Goal: Information Seeking & Learning: Learn about a topic

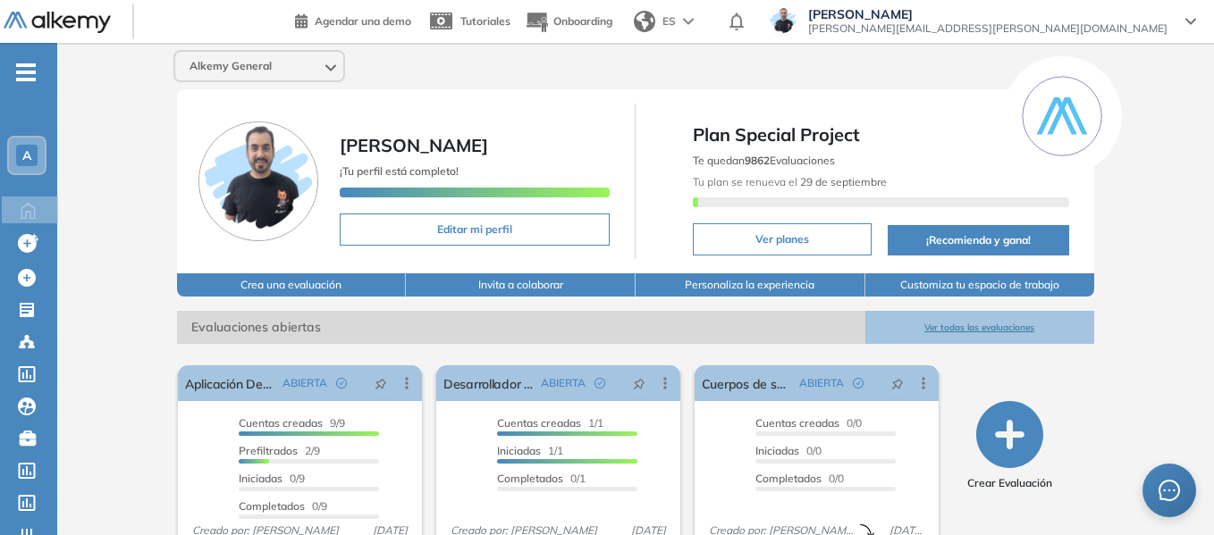
click at [17, 78] on span "-" at bounding box center [26, 70] width 20 height 14
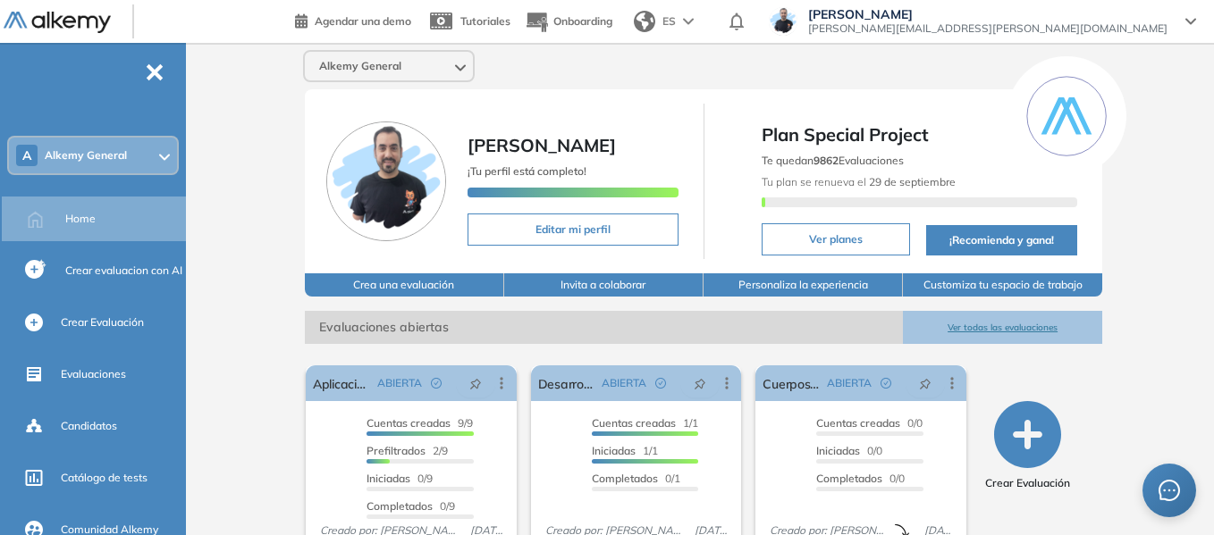
click at [114, 148] on span "Alkemy General" at bounding box center [86, 155] width 82 height 14
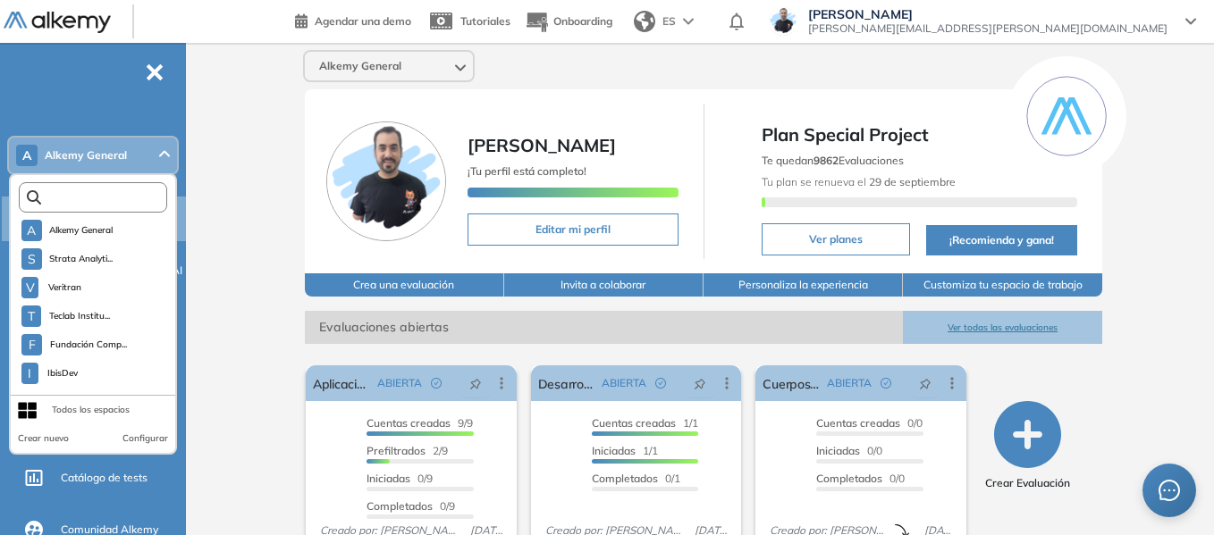
click at [129, 198] on input "text" at bounding box center [97, 197] width 112 height 13
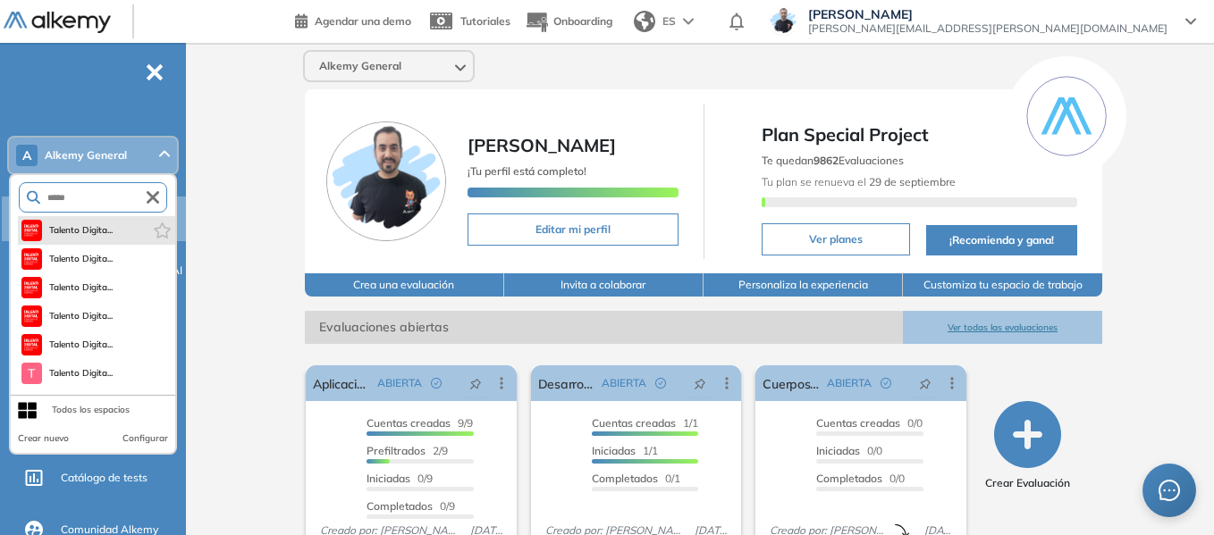
type input "*****"
click at [92, 232] on span "Talento Digita..." at bounding box center [81, 230] width 64 height 14
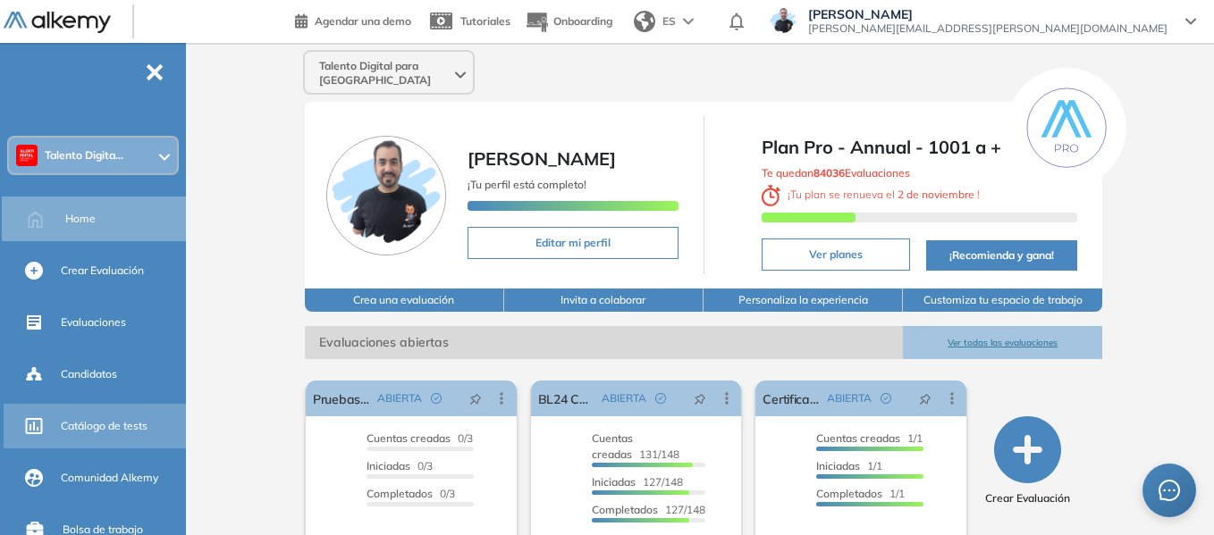
click at [109, 434] on div "Catálogo de tests" at bounding box center [122, 426] width 122 height 30
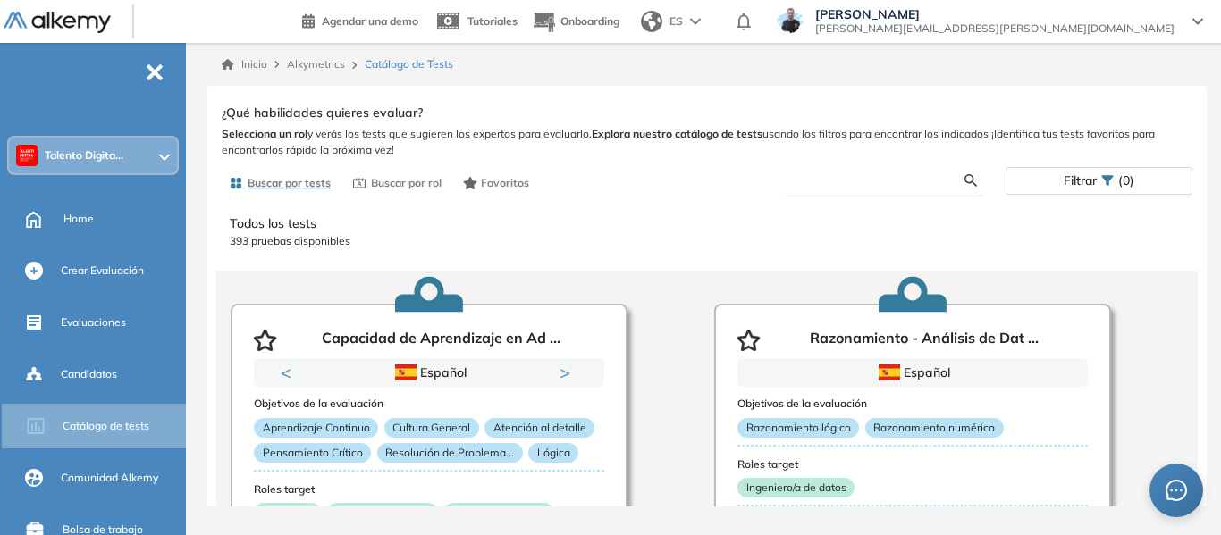
click at [880, 184] on input "text" at bounding box center [882, 181] width 164 height 16
type input "***"
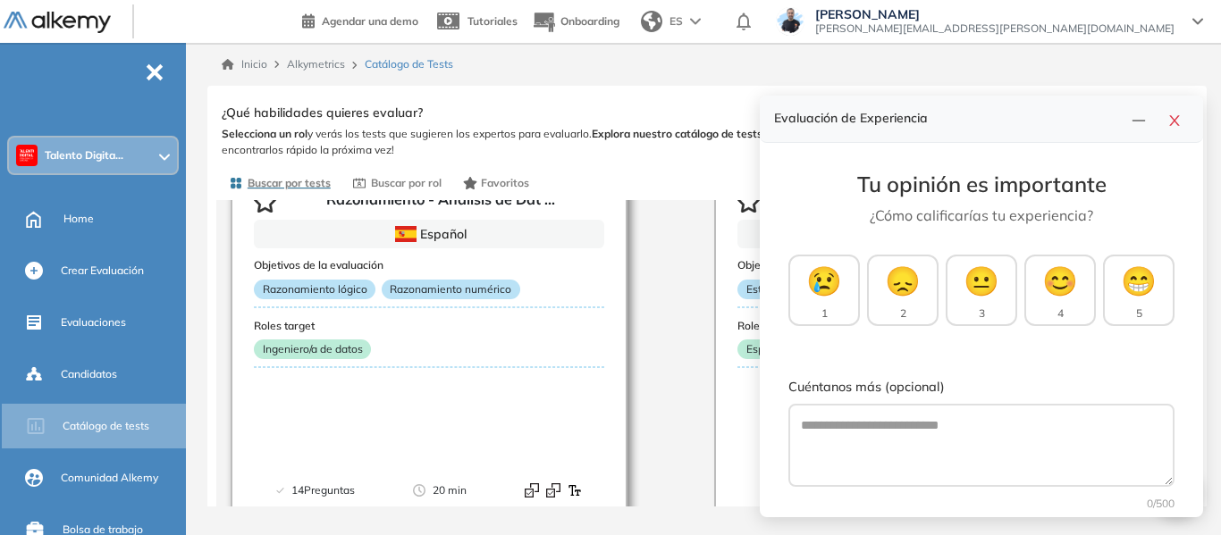
scroll to position [179, 0]
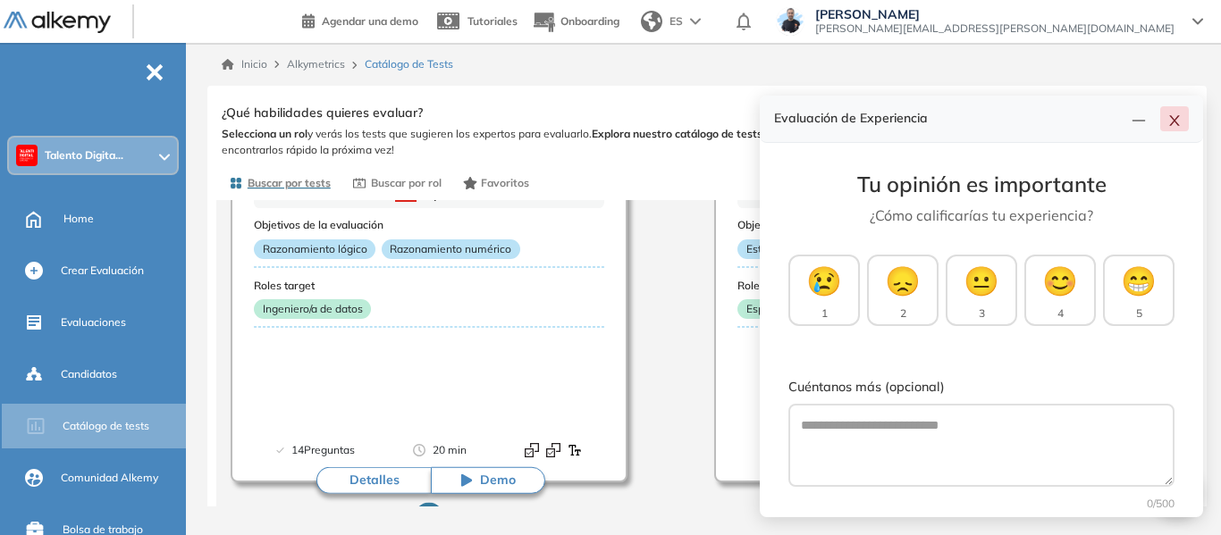
click at [1168, 120] on icon "close" at bounding box center [1174, 121] width 14 height 14
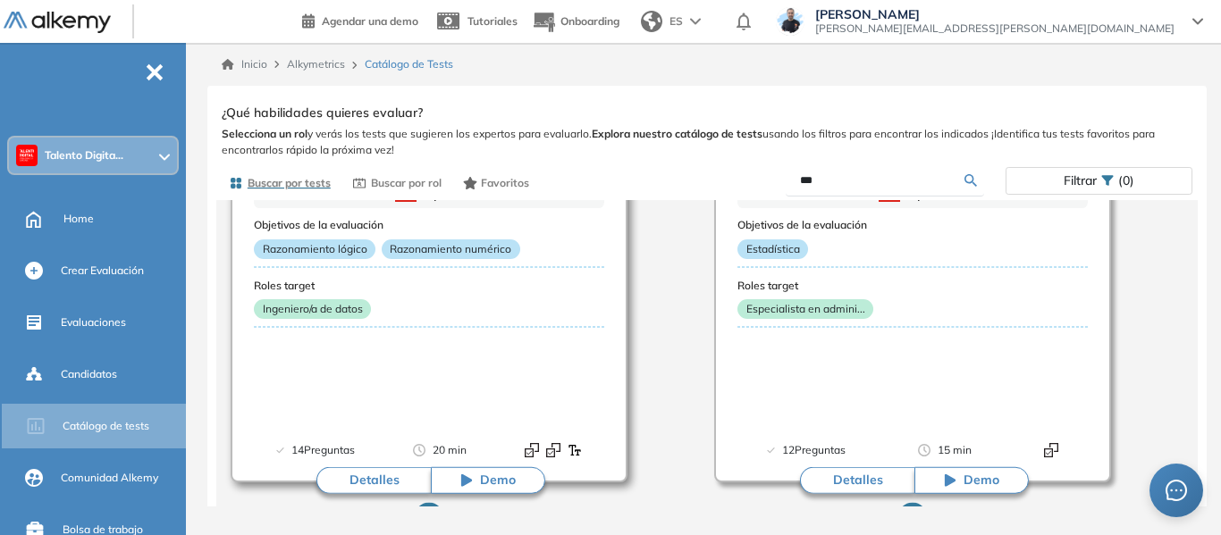
click at [386, 477] on button "Detalles" at bounding box center [373, 481] width 114 height 27
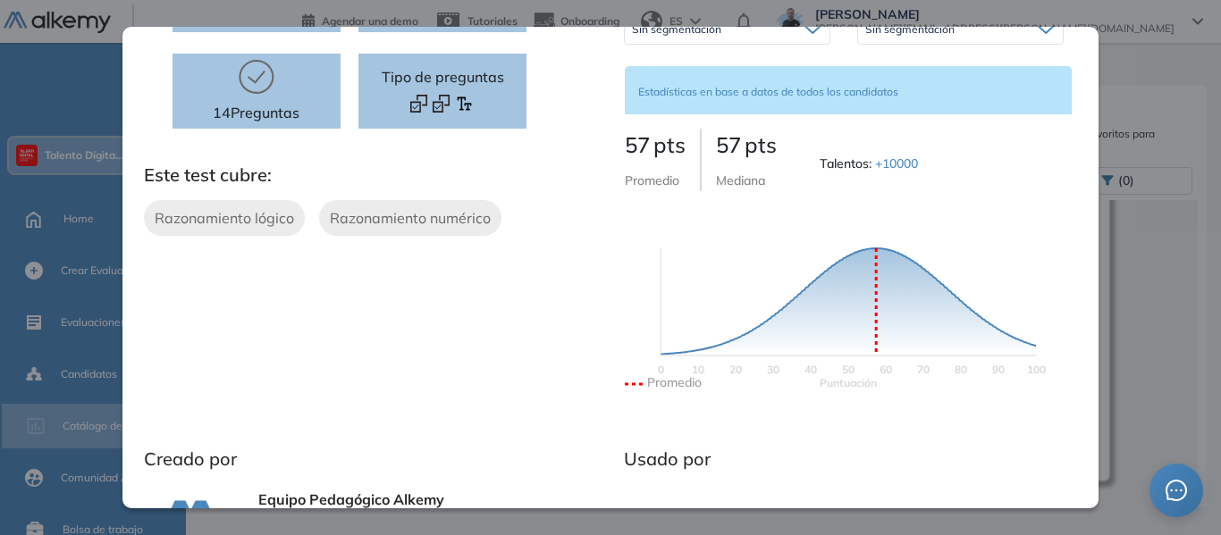
scroll to position [0, 0]
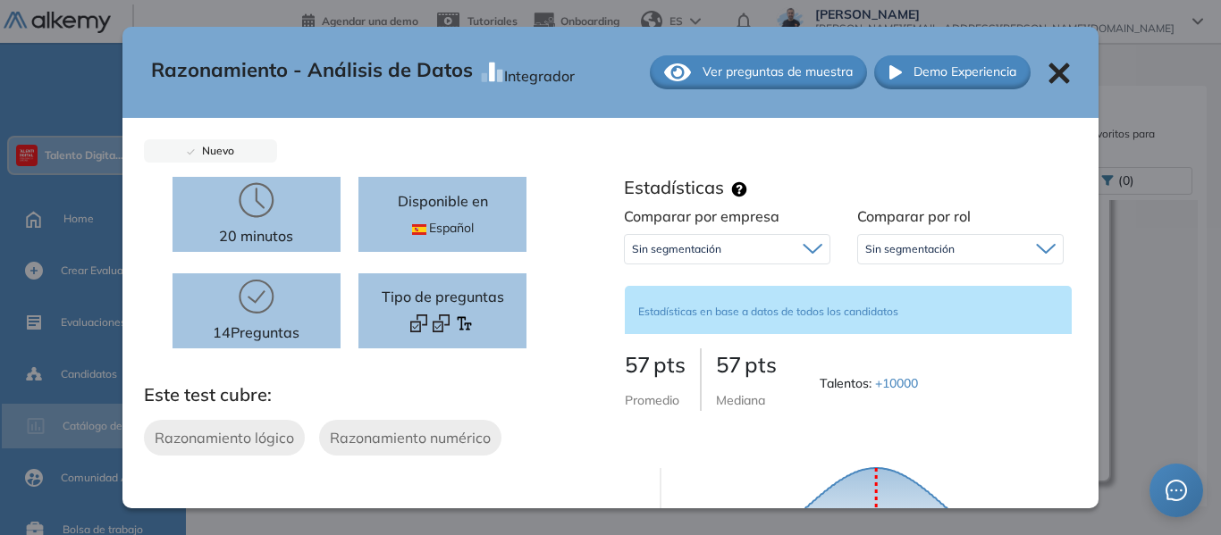
click at [787, 63] on span "Ver preguntas de muestra" at bounding box center [778, 72] width 150 height 19
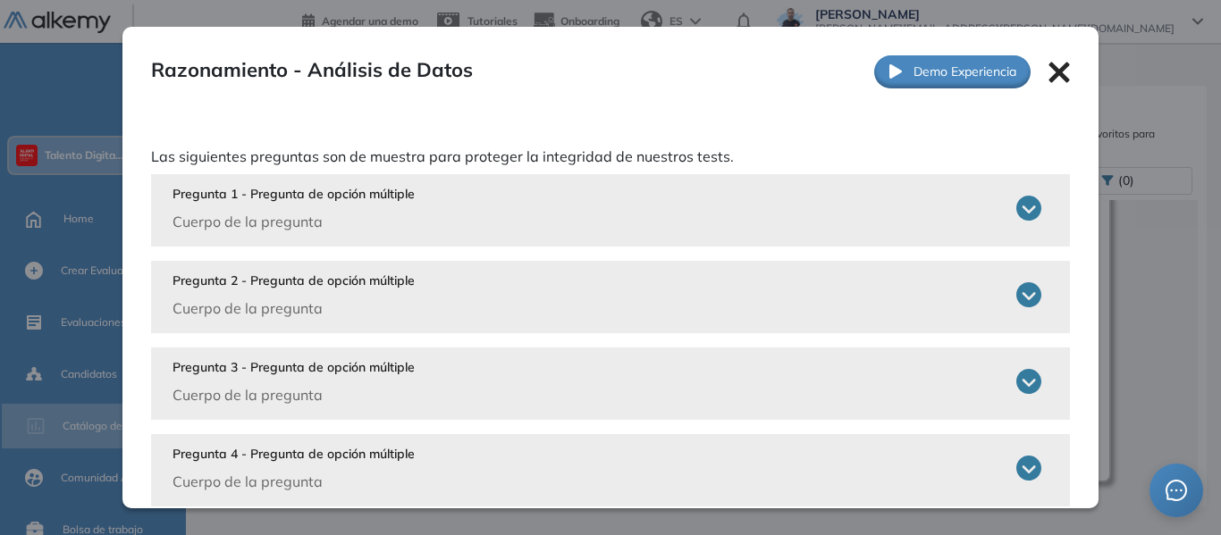
click at [1016, 207] on icon at bounding box center [1028, 208] width 25 height 25
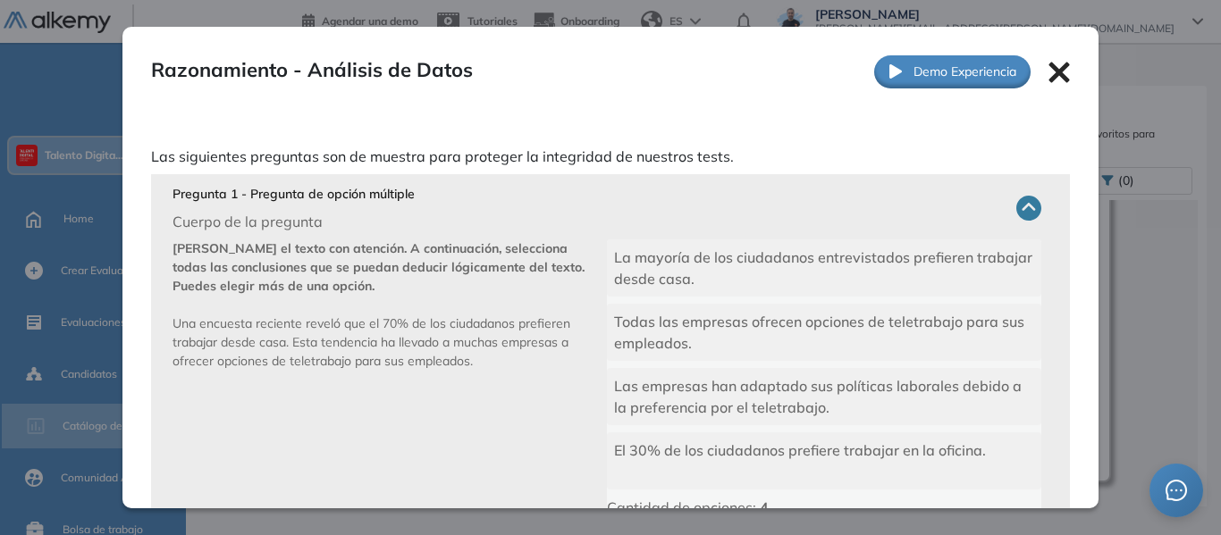
click at [1049, 69] on icon at bounding box center [1059, 73] width 21 height 21
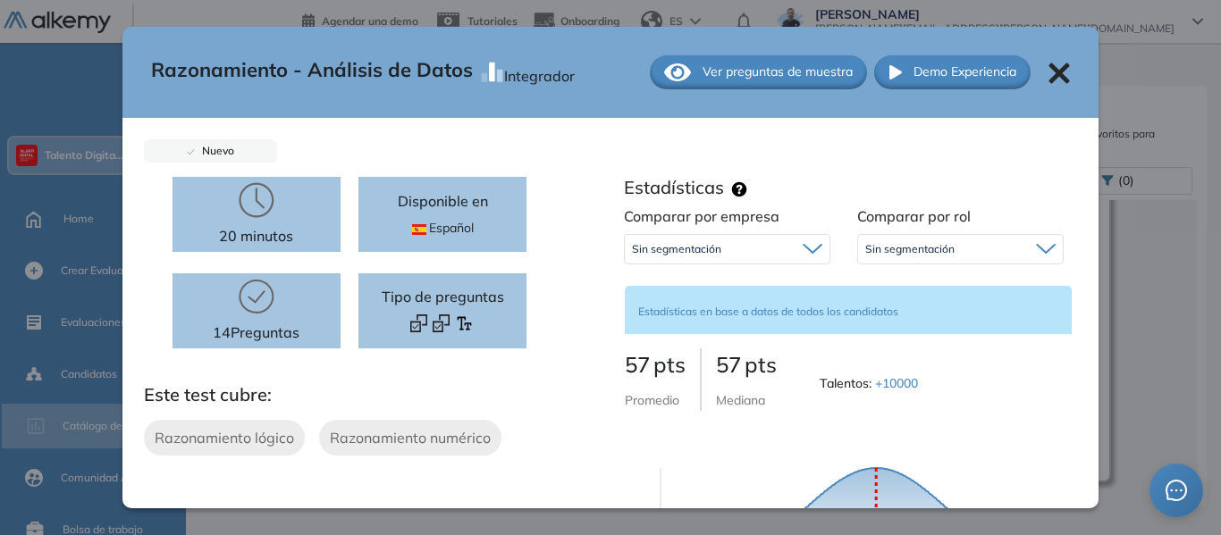
click at [1049, 71] on icon at bounding box center [1059, 73] width 21 height 21
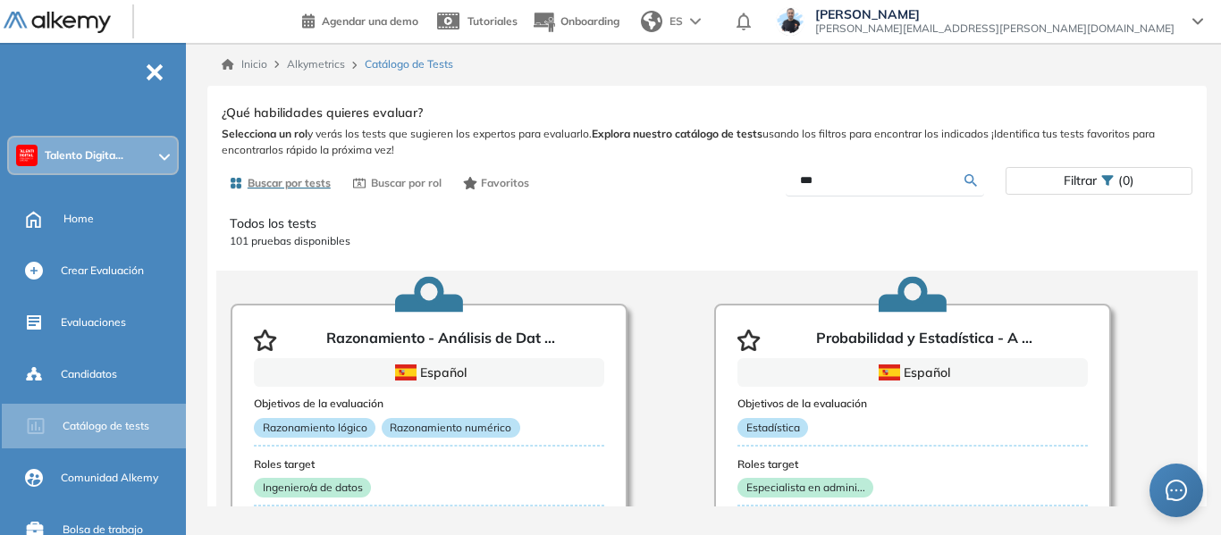
scroll to position [89, 0]
